Goal: Information Seeking & Learning: Learn about a topic

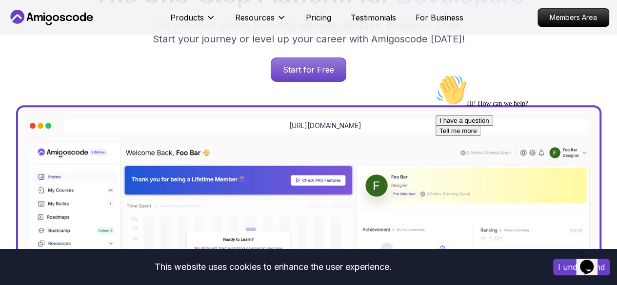
scroll to position [207, 0]
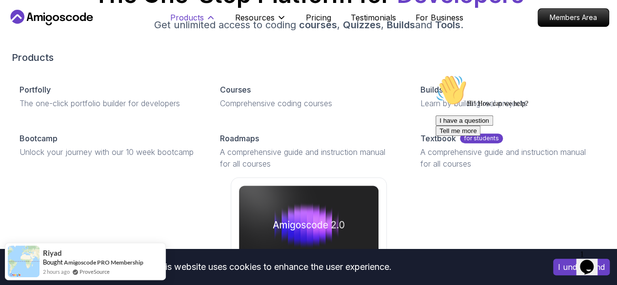
click at [209, 19] on icon at bounding box center [211, 18] width 10 height 10
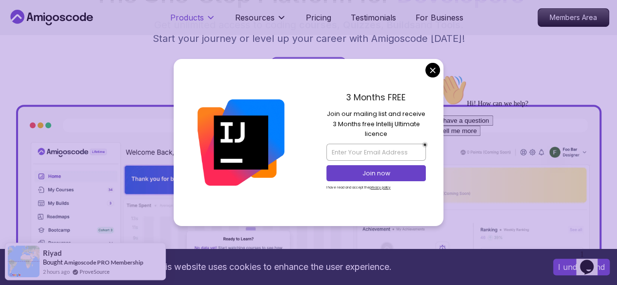
click at [209, 19] on icon at bounding box center [211, 18] width 10 height 10
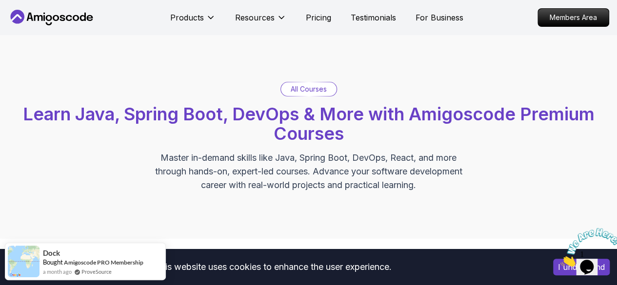
click at [307, 89] on p "All Courses" at bounding box center [309, 89] width 36 height 10
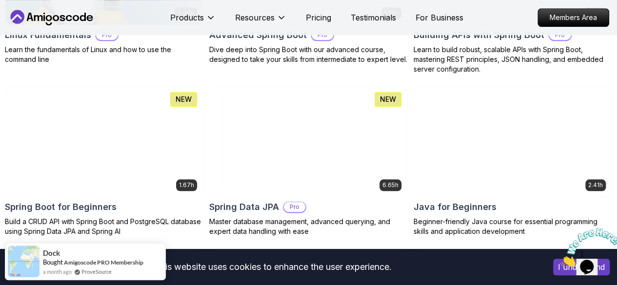
scroll to position [442, 0]
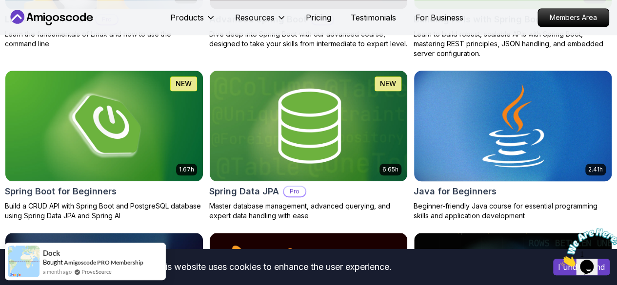
click at [516, 90] on img at bounding box center [512, 126] width 207 height 116
